Goal: Information Seeking & Learning: Learn about a topic

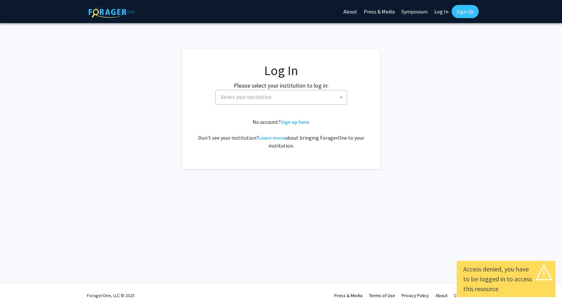
select select
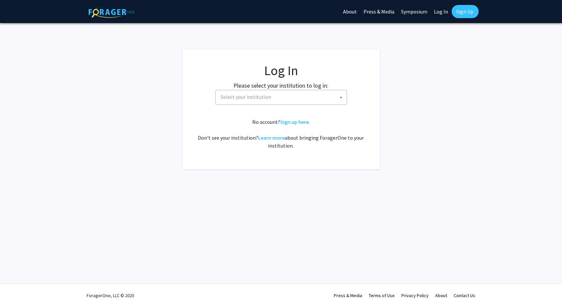
click at [261, 96] on span "Select your institution" at bounding box center [246, 97] width 51 height 7
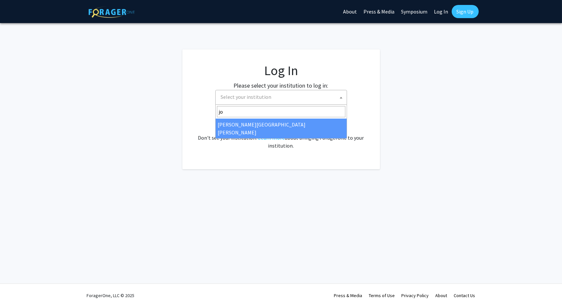
type input "joh"
select select "1"
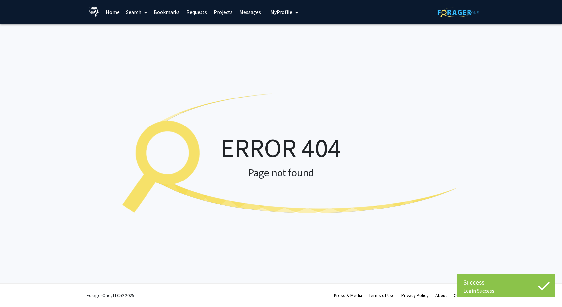
click at [106, 11] on link "Home" at bounding box center [112, 11] width 20 height 23
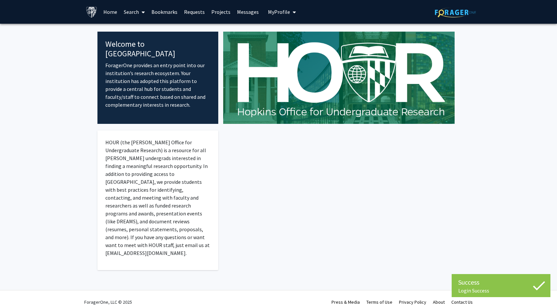
click at [128, 12] on link "Search" at bounding box center [135, 11] width 28 height 23
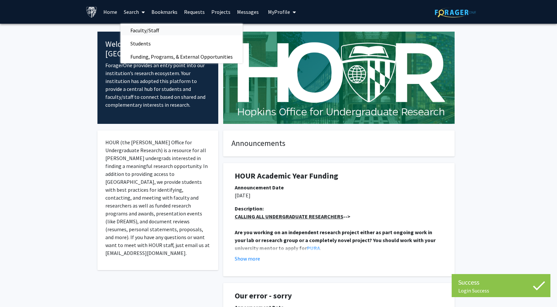
click at [142, 27] on span "Faculty/Staff" at bounding box center [145, 30] width 48 height 13
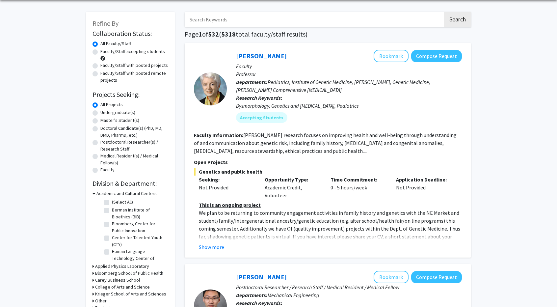
scroll to position [24, 0]
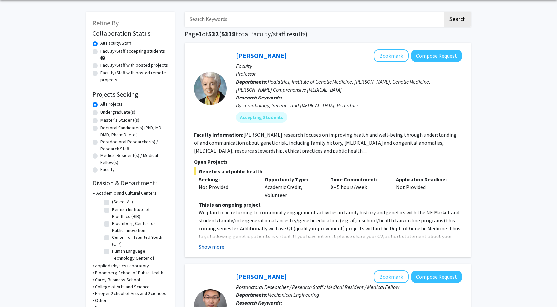
click at [208, 245] on button "Show more" at bounding box center [211, 247] width 25 height 8
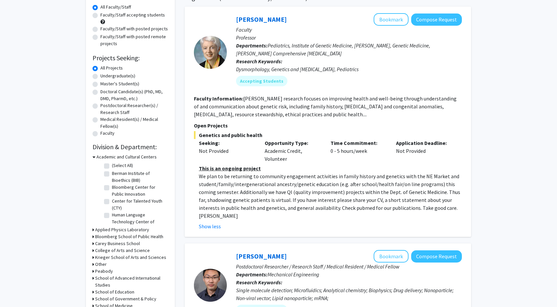
scroll to position [61, 0]
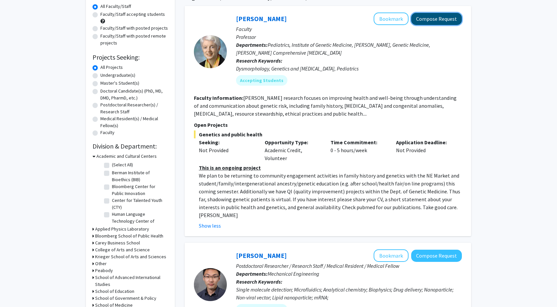
click at [423, 21] on button "Compose Request" at bounding box center [436, 19] width 51 height 12
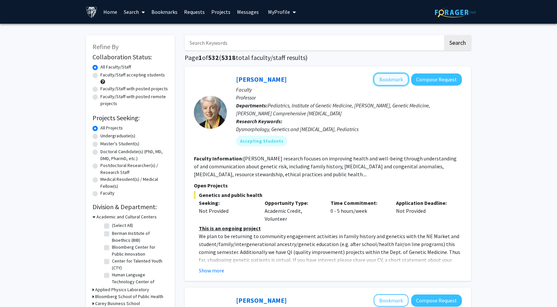
click at [393, 79] on button "Bookmark" at bounding box center [391, 79] width 35 height 13
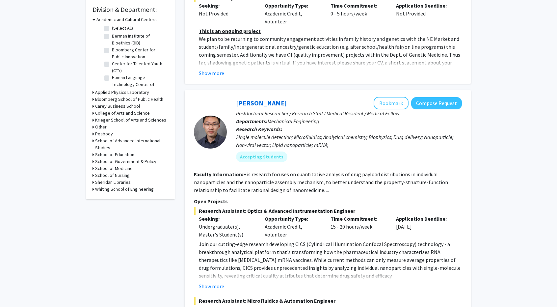
scroll to position [198, 0]
click at [213, 284] on button "Show more" at bounding box center [211, 286] width 25 height 8
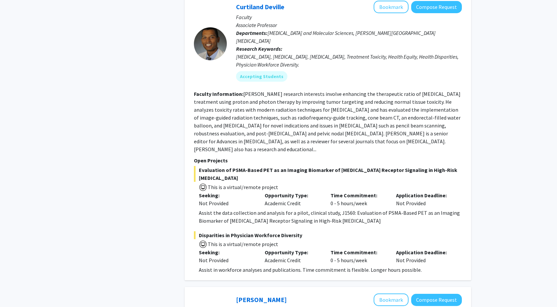
scroll to position [1572, 0]
drag, startPoint x: 198, startPoint y: 185, endPoint x: 303, endPoint y: 179, distance: 105.5
click at [303, 179] on fg-project-list "Evaluation of PSMA-Based PET as an Imaging Biomarker of Androgen Receptor Signa…" at bounding box center [328, 219] width 268 height 108
click at [432, 101] on fg-read-more "Dr. Deville's research interests involve enhancing the therapeutic ratio of can…" at bounding box center [327, 121] width 267 height 62
drag, startPoint x: 300, startPoint y: 186, endPoint x: 200, endPoint y: 184, distance: 100.1
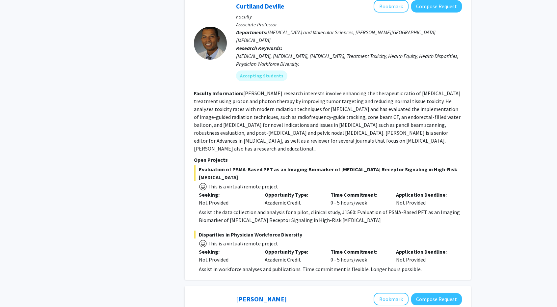
click at [200, 230] on span "Disparities in Physician Workforce Diversity" at bounding box center [328, 234] width 268 height 8
copy span "Disparities in Physician Workforce Diversity"
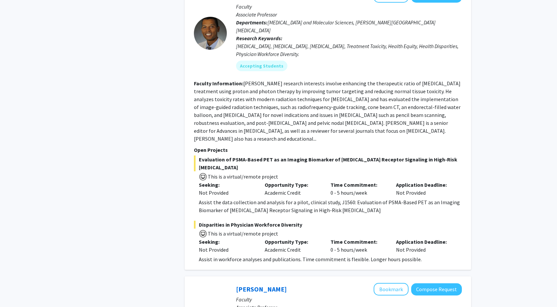
click at [151, 144] on div "Refine By Collaboration Status: Collaboration Status All Faculty/Staff Collabor…" at bounding box center [130, 274] width 99 height 3655
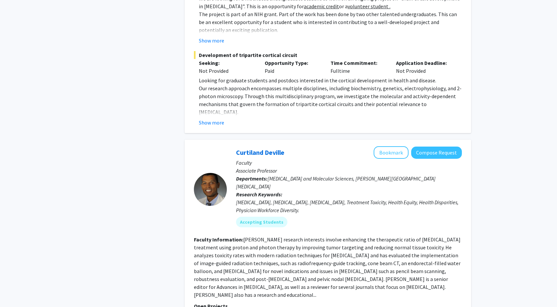
scroll to position [1425, 0]
click at [396, 147] on button "Bookmark" at bounding box center [391, 153] width 35 height 13
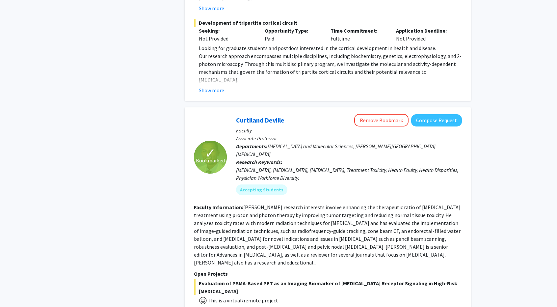
scroll to position [1458, 0]
click at [448, 115] on button "Compose Request" at bounding box center [436, 121] width 51 height 12
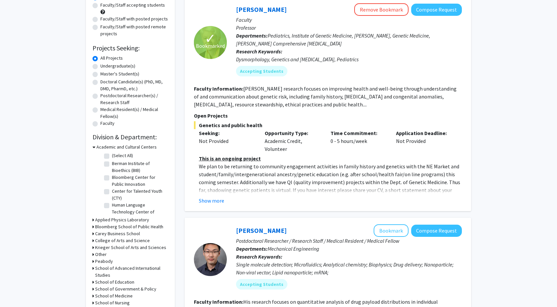
scroll to position [70, 0]
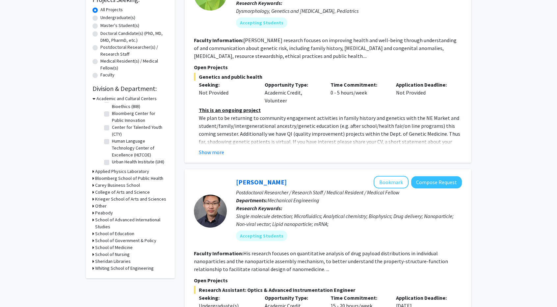
scroll to position [118, 0]
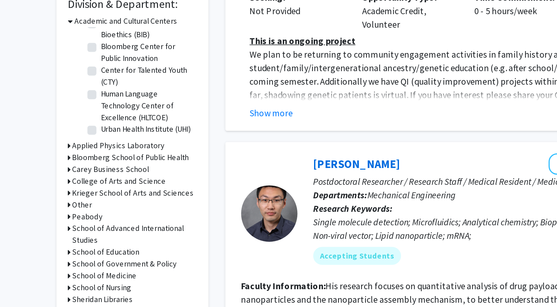
click at [94, 199] on icon at bounding box center [94, 199] width 2 height 7
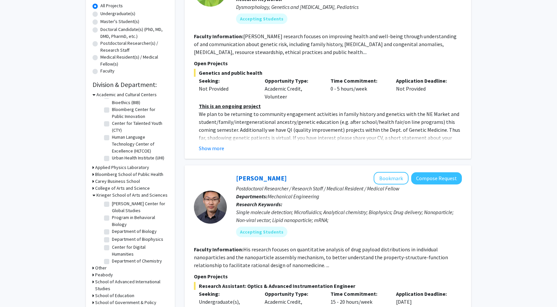
scroll to position [108, 0]
click at [112, 233] on label "Department of Biology" at bounding box center [134, 230] width 45 height 7
click at [112, 231] on input "Department of Biology" at bounding box center [114, 229] width 4 height 4
checkbox input "true"
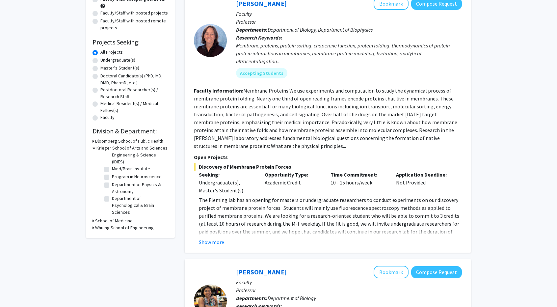
scroll to position [76, 0]
click at [211, 239] on button "Show more" at bounding box center [211, 241] width 25 height 8
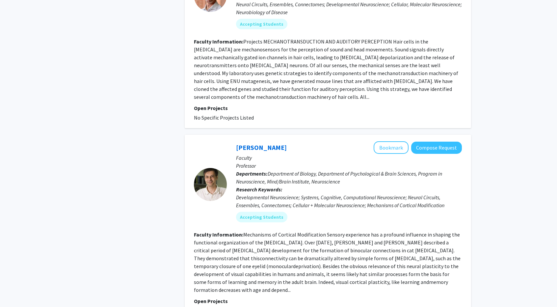
scroll to position [1727, 0]
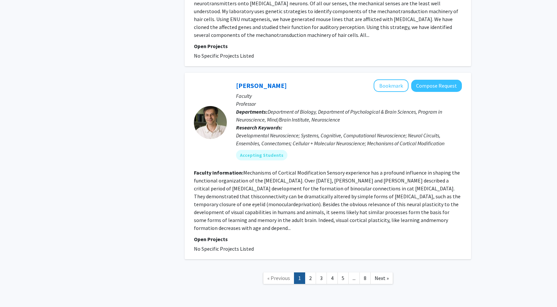
click at [305, 272] on link "1" at bounding box center [299, 278] width 11 height 12
click at [310, 272] on link "2" at bounding box center [310, 278] width 11 height 12
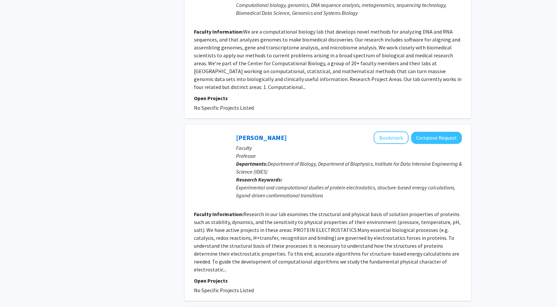
scroll to position [1419, 0]
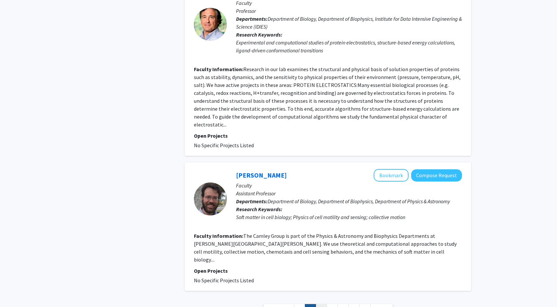
click at [319, 304] on link "3" at bounding box center [321, 310] width 11 height 12
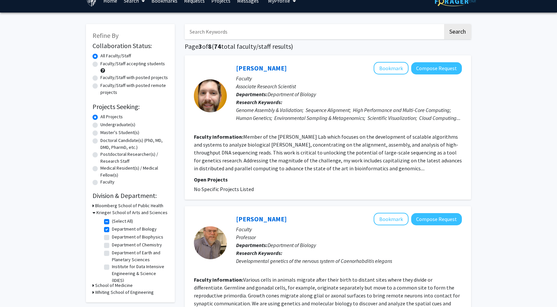
scroll to position [13, 0]
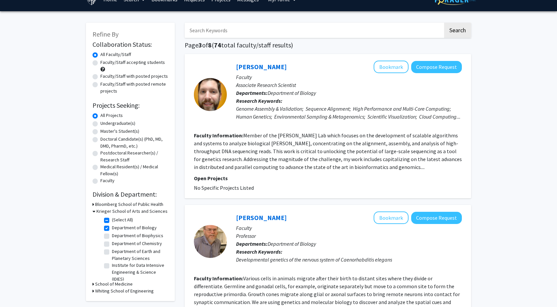
click at [98, 62] on div "Faculty/Staff accepting students" at bounding box center [131, 66] width 76 height 14
click at [96, 66] on div "Faculty/Staff accepting students" at bounding box center [131, 66] width 76 height 14
click at [95, 60] on div "Faculty/Staff accepting students" at bounding box center [131, 66] width 76 height 14
click at [100, 63] on label "Faculty/Staff accepting students" at bounding box center [132, 62] width 65 height 7
click at [100, 63] on input "Faculty/Staff accepting students" at bounding box center [102, 61] width 4 height 4
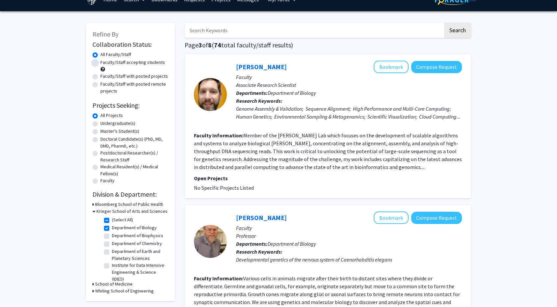
radio input "true"
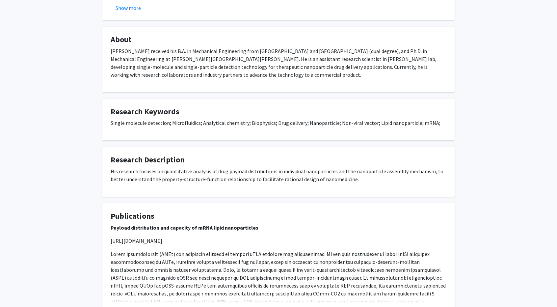
scroll to position [428, 0]
